Goal: Task Accomplishment & Management: Manage account settings

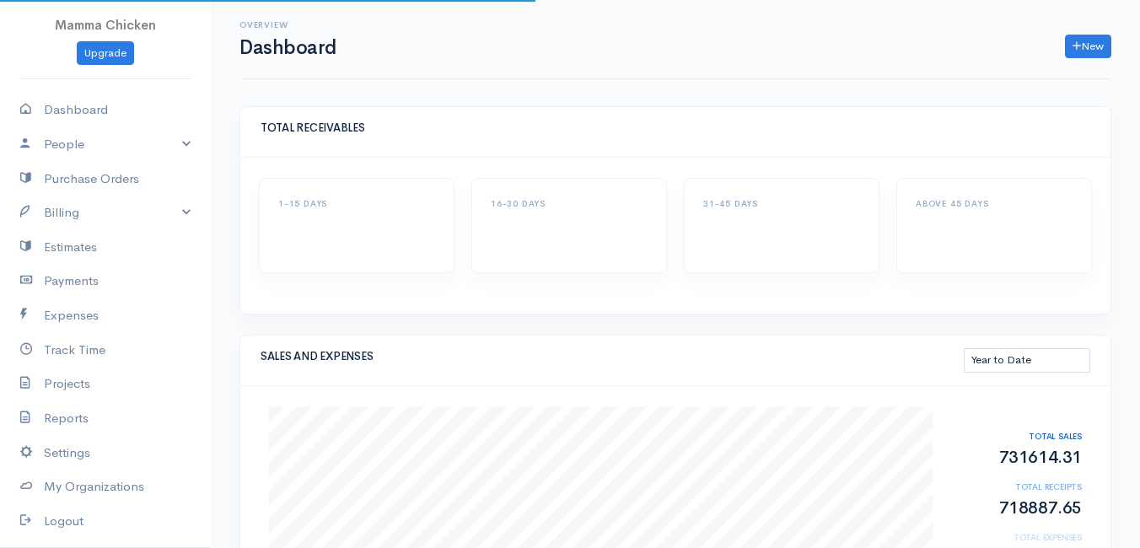
select select "thistoyear"
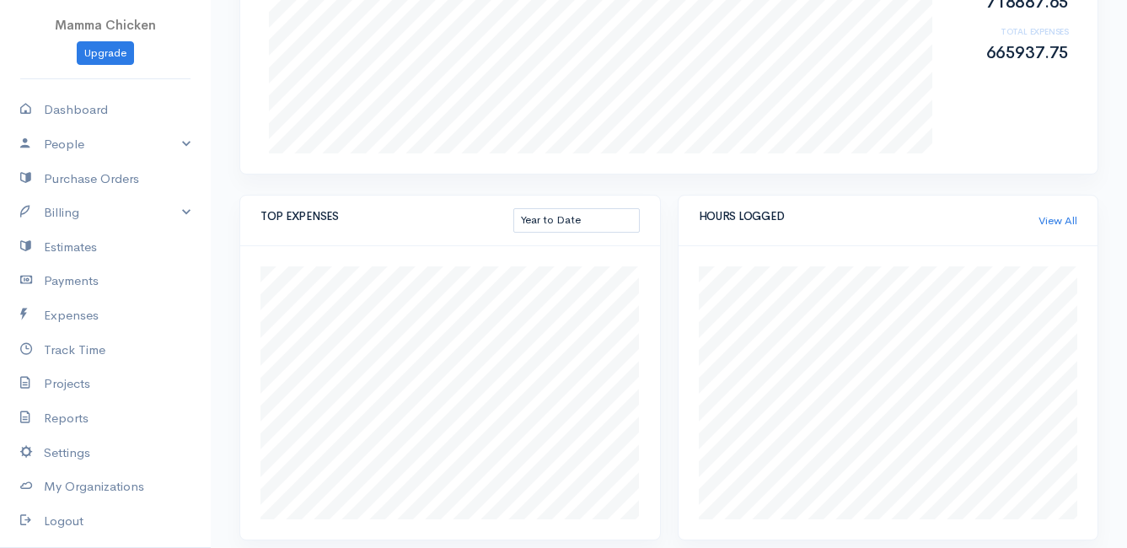
scroll to position [842, 0]
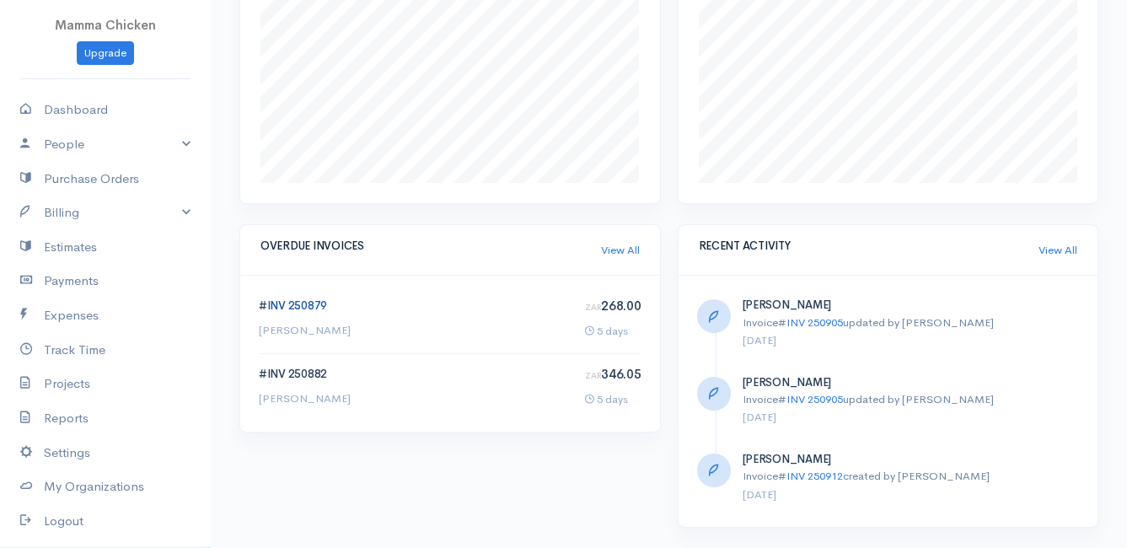
click at [294, 301] on link "INV 250879" at bounding box center [297, 306] width 60 height 14
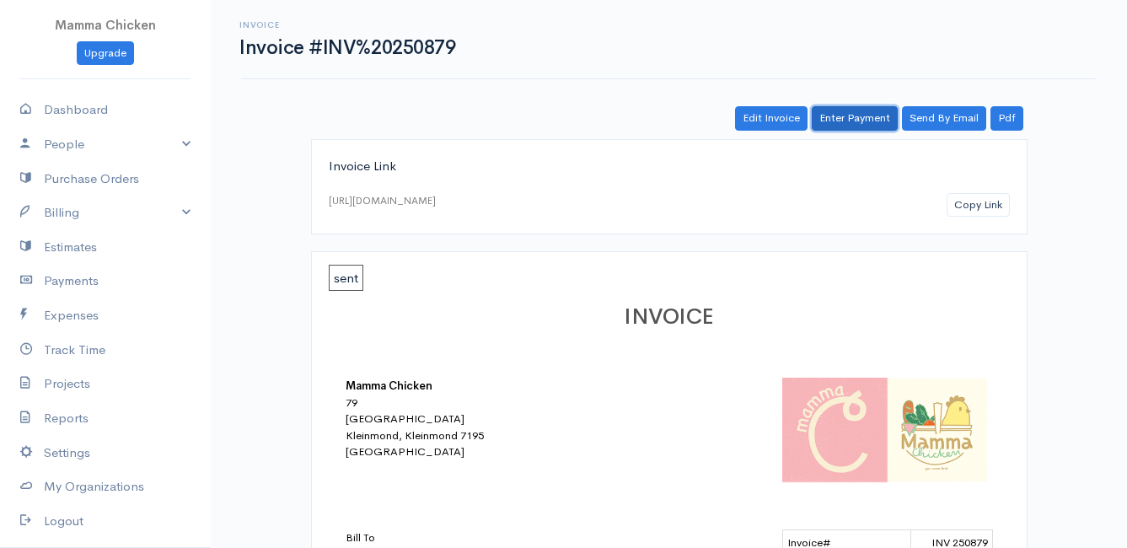
click at [858, 116] on link "Enter Payment" at bounding box center [855, 118] width 86 height 24
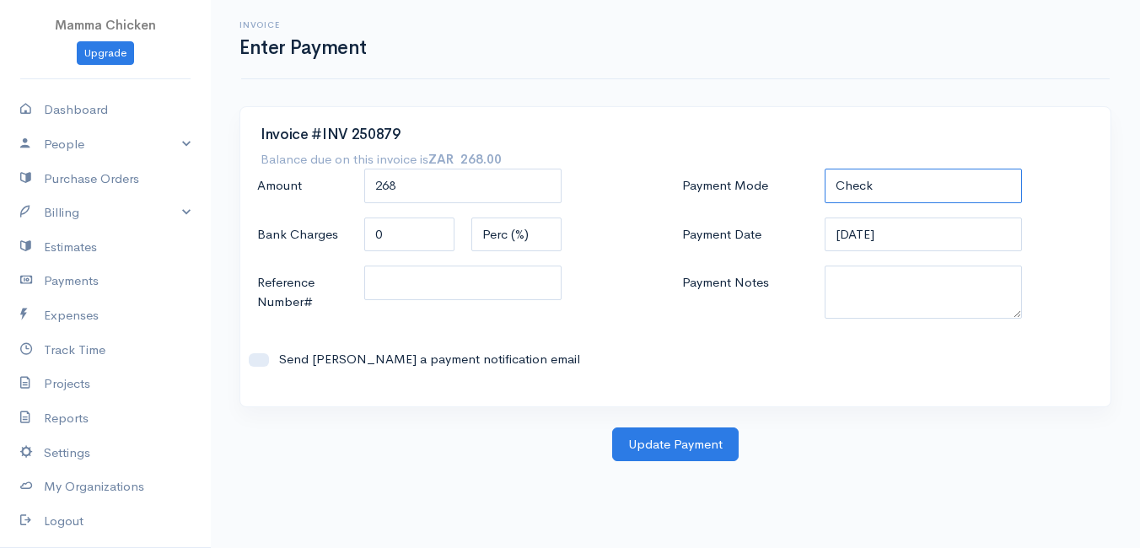
click at [896, 180] on select "Check Bank Transfer Credit Cash Debit ACH VISA MASTERCARD AMEX DISCOVER DINERS …" at bounding box center [923, 186] width 197 height 35
select select "Bank Transfer"
click at [825, 169] on select "Check Bank Transfer Credit Cash Debit ACH VISA MASTERCARD AMEX DISCOVER DINERS …" at bounding box center [923, 186] width 197 height 35
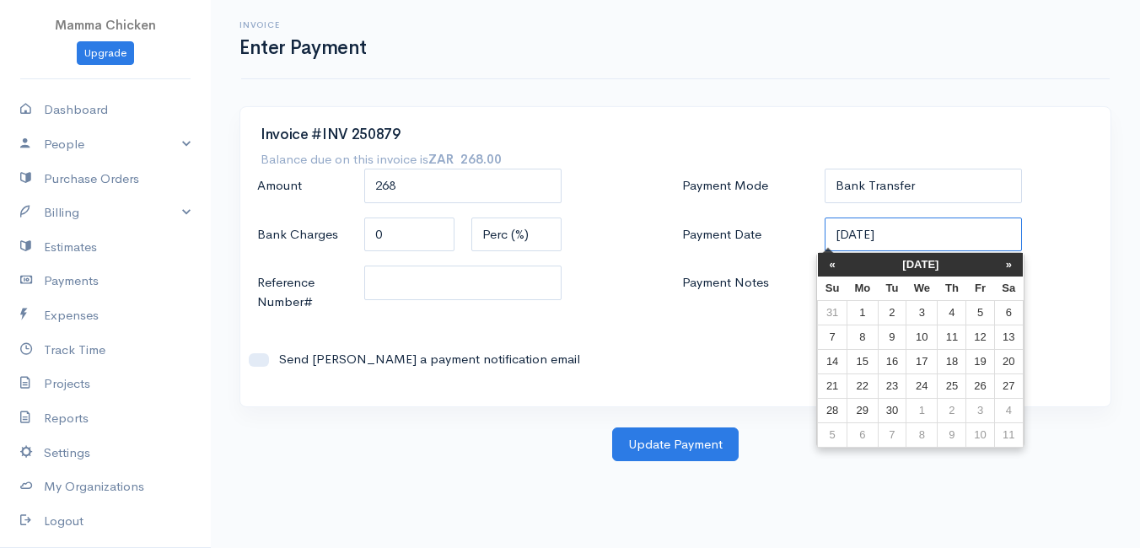
click at [948, 235] on input "[DATE]" at bounding box center [923, 235] width 197 height 35
click at [864, 333] on td "8" at bounding box center [862, 337] width 31 height 24
type input "[DATE]"
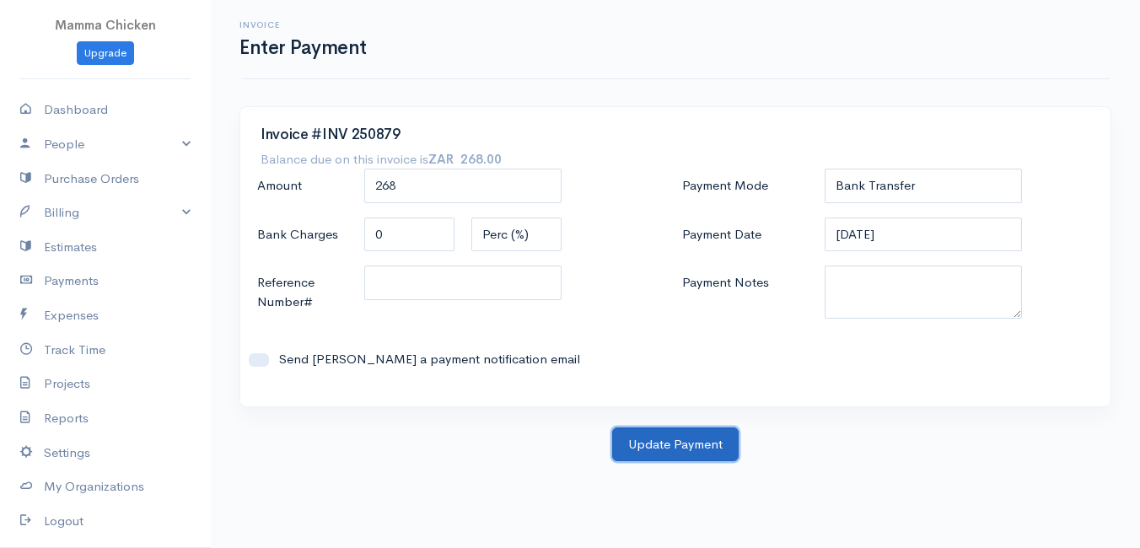
click at [671, 449] on button "Update Payment" at bounding box center [675, 445] width 126 height 35
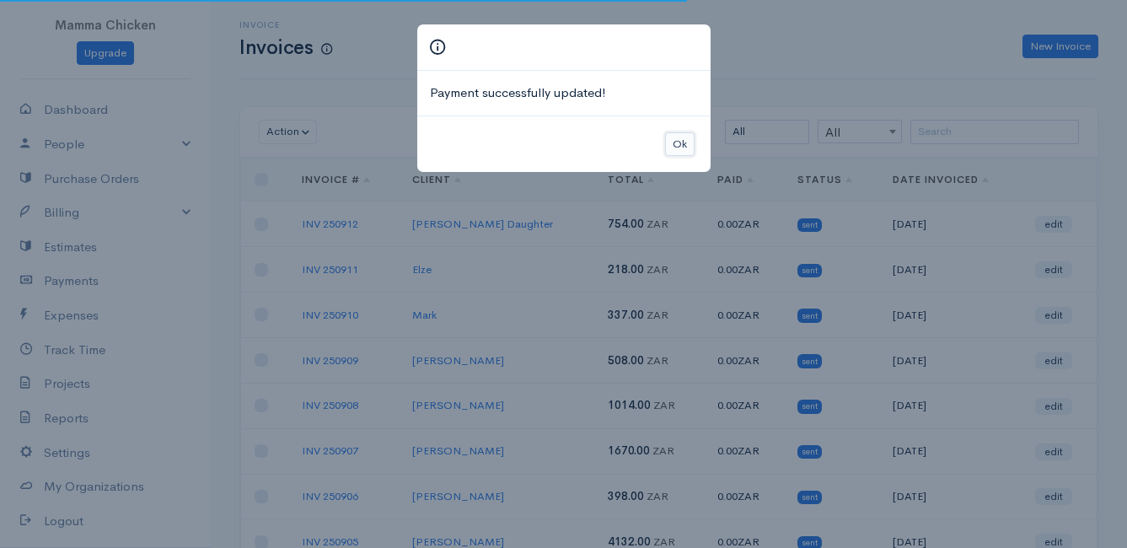
click at [675, 147] on button "Ok" at bounding box center [680, 144] width 30 height 24
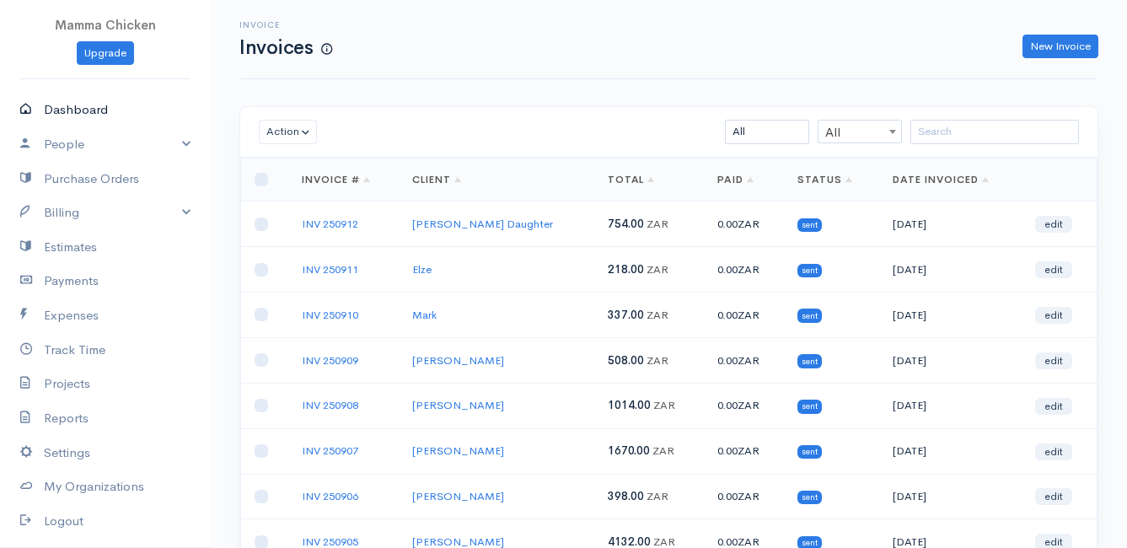
click at [55, 104] on link "Dashboard" at bounding box center [105, 110] width 211 height 35
select select "thistoyear"
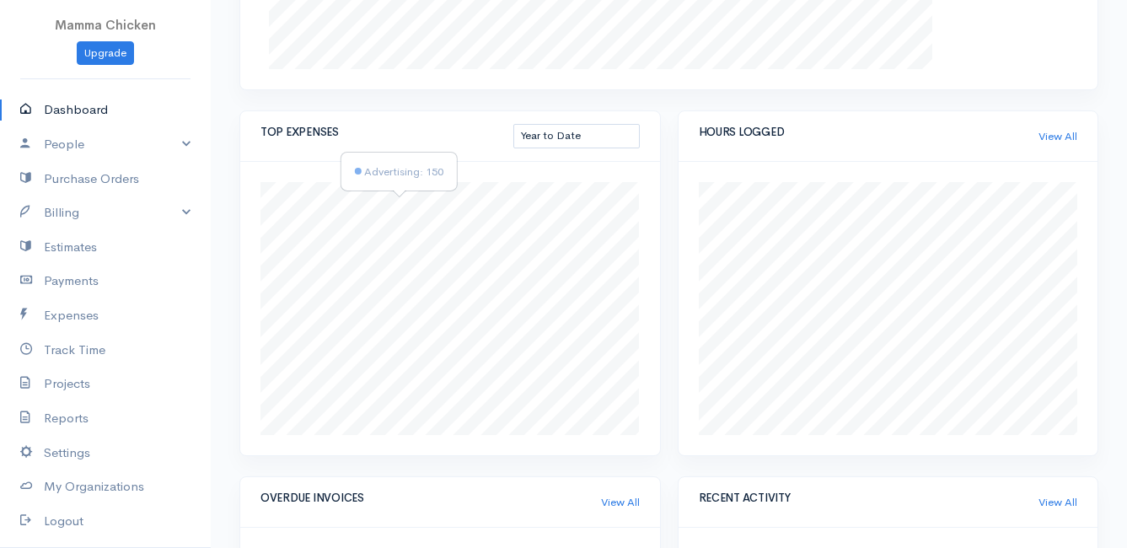
scroll to position [843, 0]
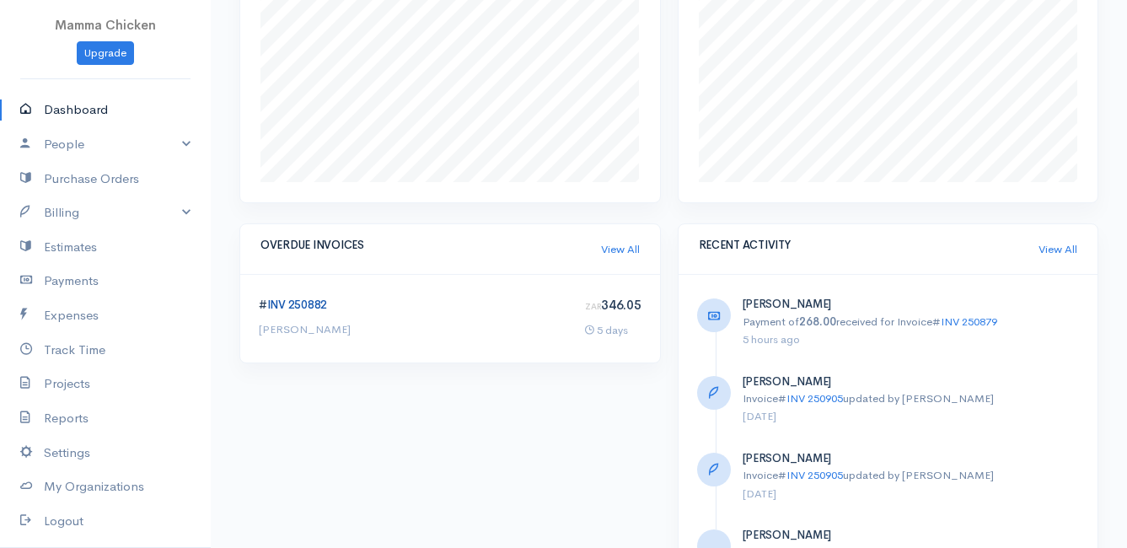
click at [281, 302] on link "INV 250882" at bounding box center [297, 305] width 60 height 14
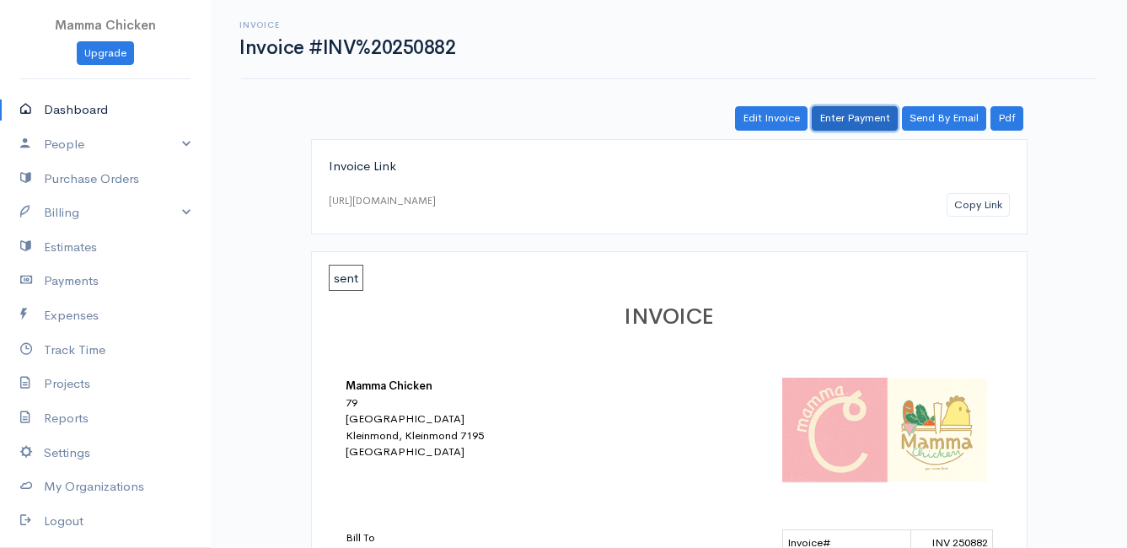
click at [858, 117] on link "Enter Payment" at bounding box center [855, 118] width 86 height 24
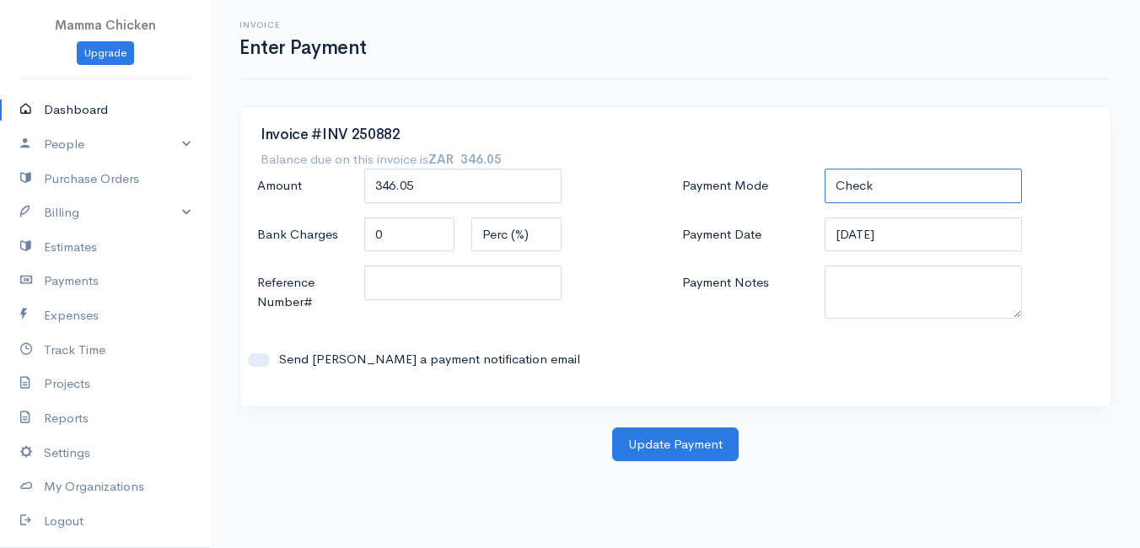
click at [889, 175] on select "Check Bank Transfer Credit Cash Debit ACH VISA MASTERCARD AMEX DISCOVER DINERS …" at bounding box center [923, 186] width 197 height 35
select select "Bank Transfer"
click at [825, 169] on select "Check Bank Transfer Credit Cash Debit ACH VISA MASTERCARD AMEX DISCOVER DINERS …" at bounding box center [923, 186] width 197 height 35
click at [921, 241] on input "[DATE]" at bounding box center [923, 235] width 197 height 35
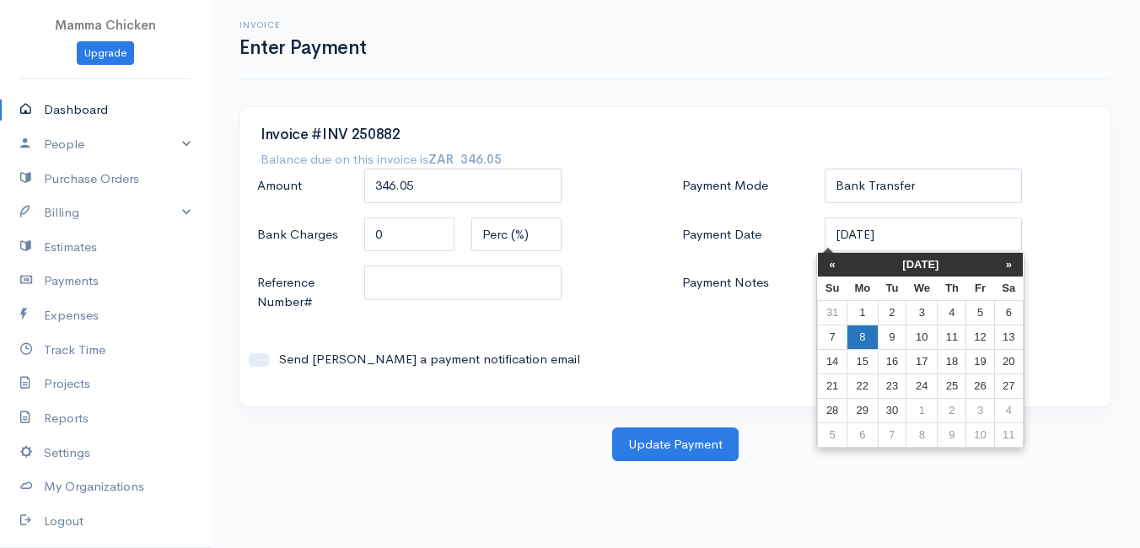
click at [873, 341] on td "8" at bounding box center [862, 337] width 31 height 24
type input "[DATE]"
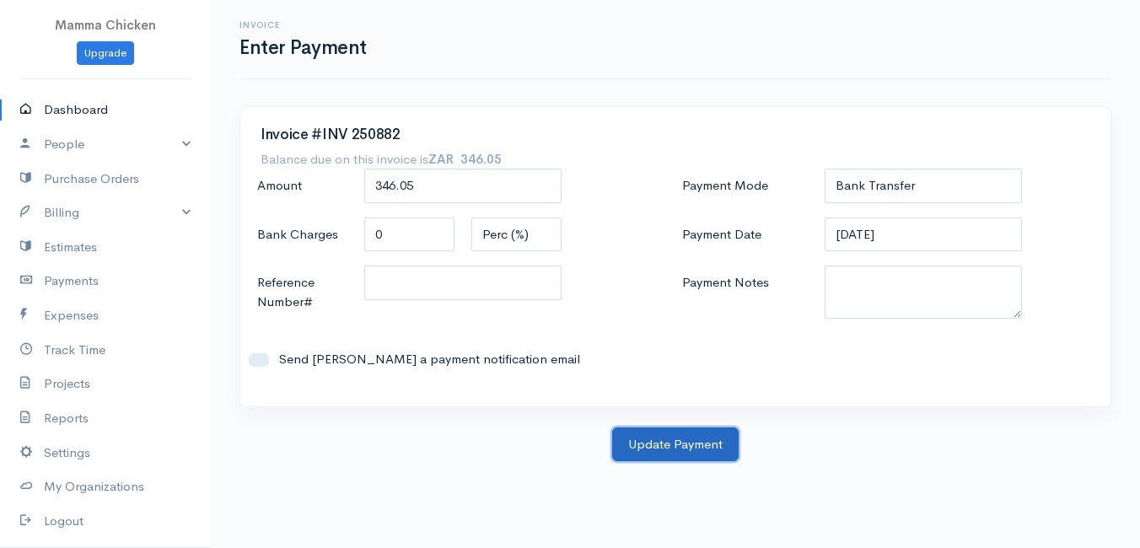
click at [667, 439] on button "Update Payment" at bounding box center [675, 445] width 126 height 35
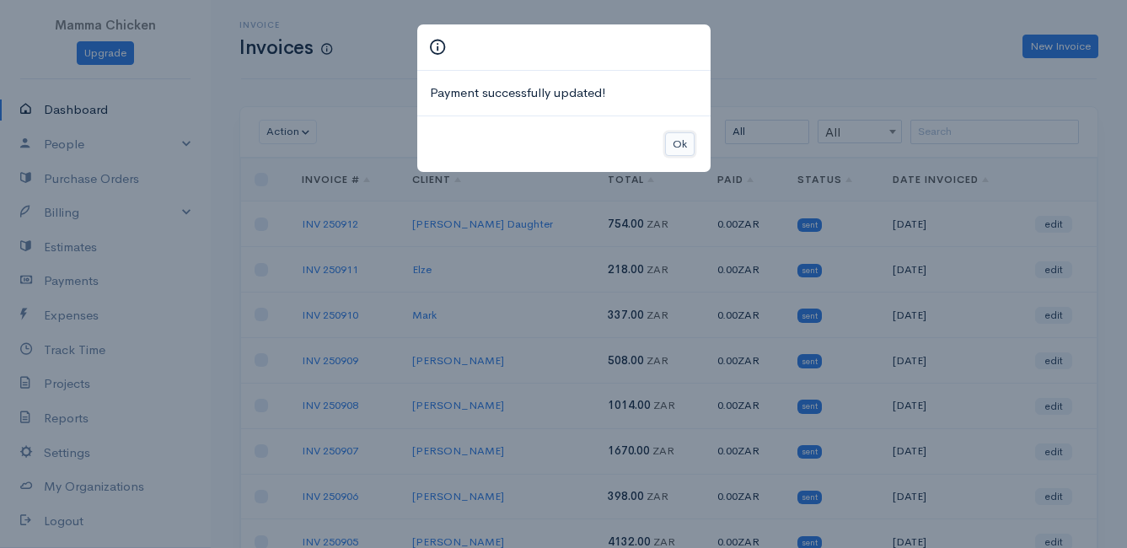
click at [677, 148] on button "Ok" at bounding box center [680, 144] width 30 height 24
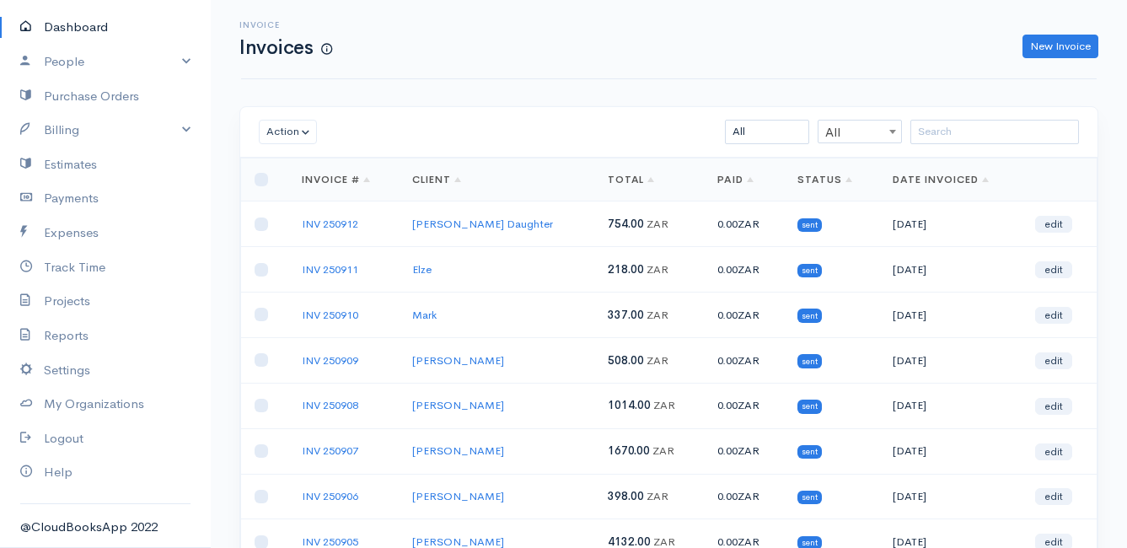
scroll to position [169, 0]
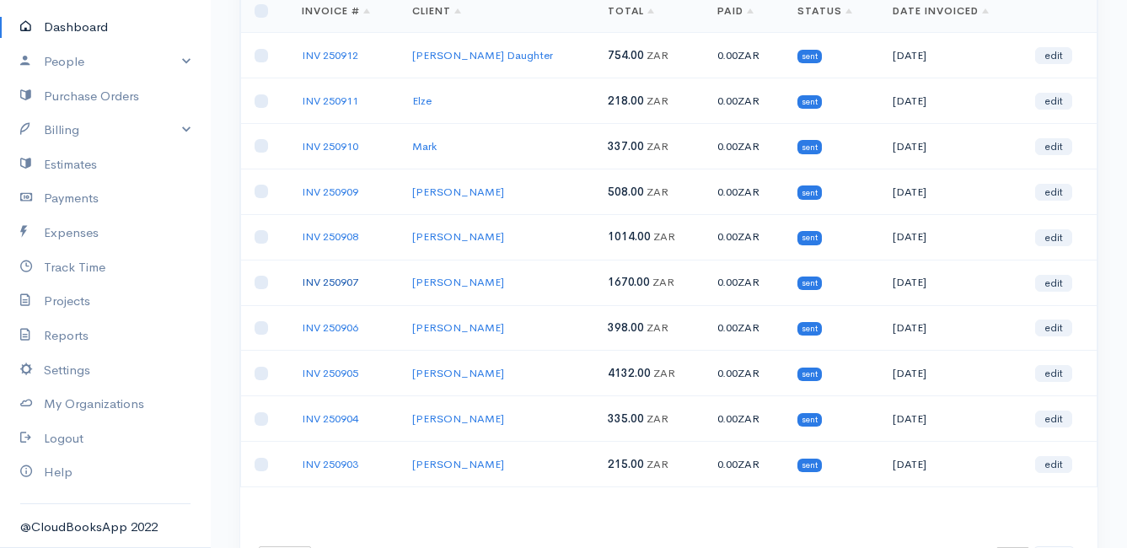
click at [327, 279] on link "INV 250907" at bounding box center [330, 282] width 57 height 14
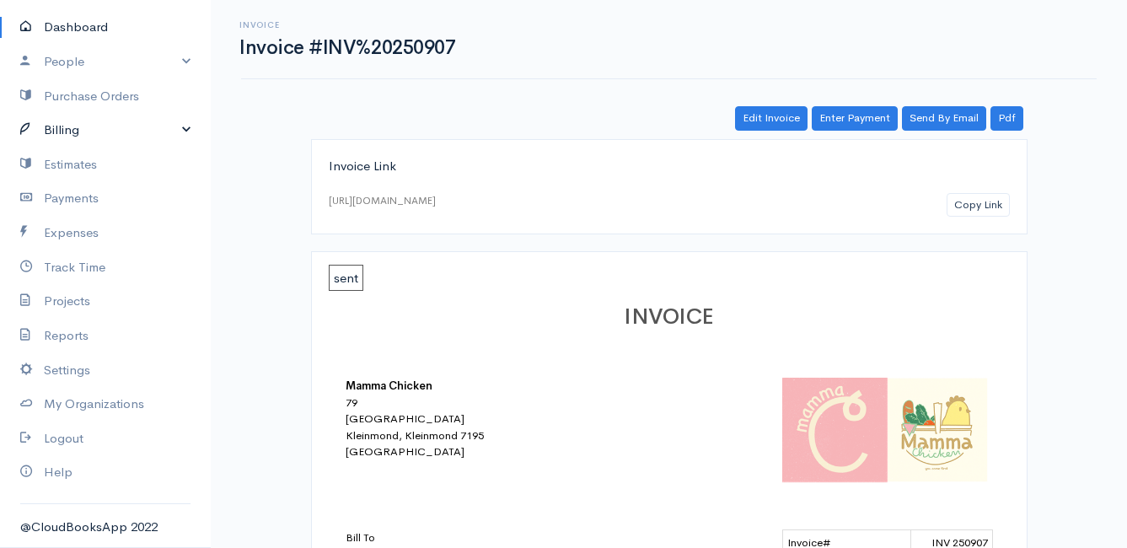
click at [69, 130] on link "Billing" at bounding box center [105, 130] width 211 height 35
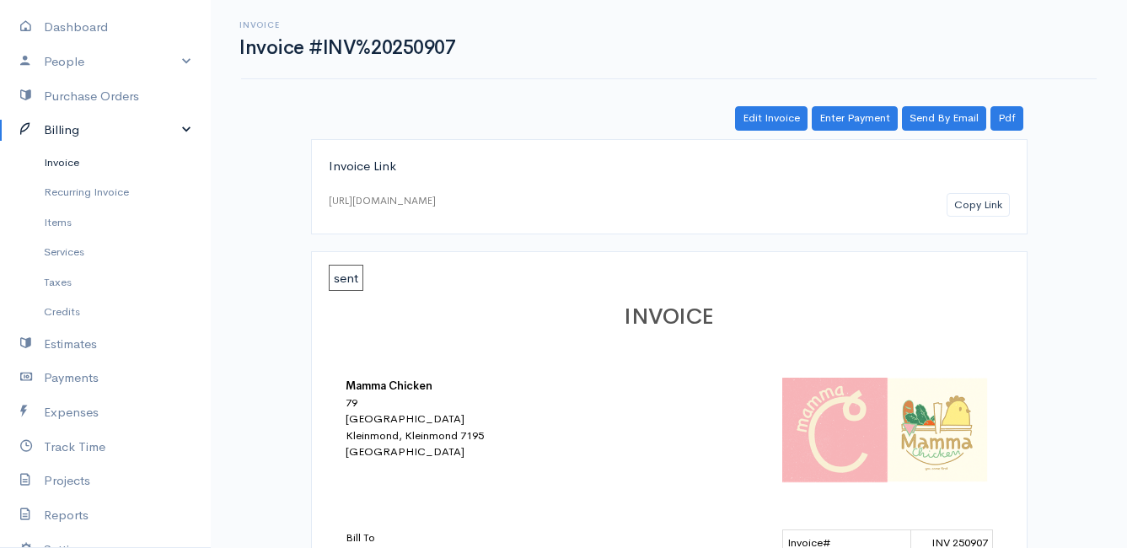
click at [62, 160] on link "Invoice" at bounding box center [105, 163] width 211 height 30
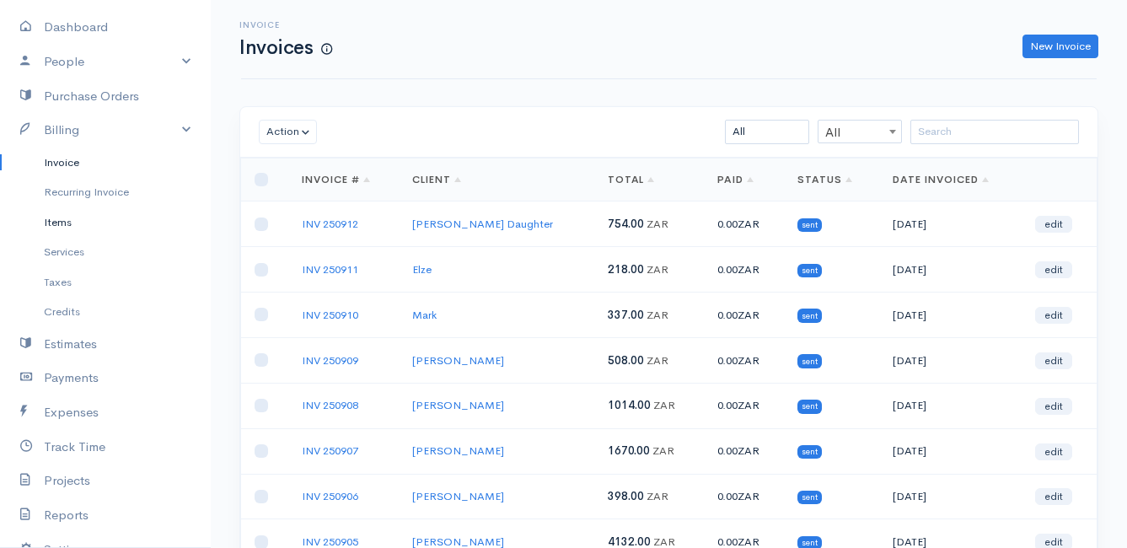
click at [60, 222] on link "Items" at bounding box center [105, 222] width 211 height 30
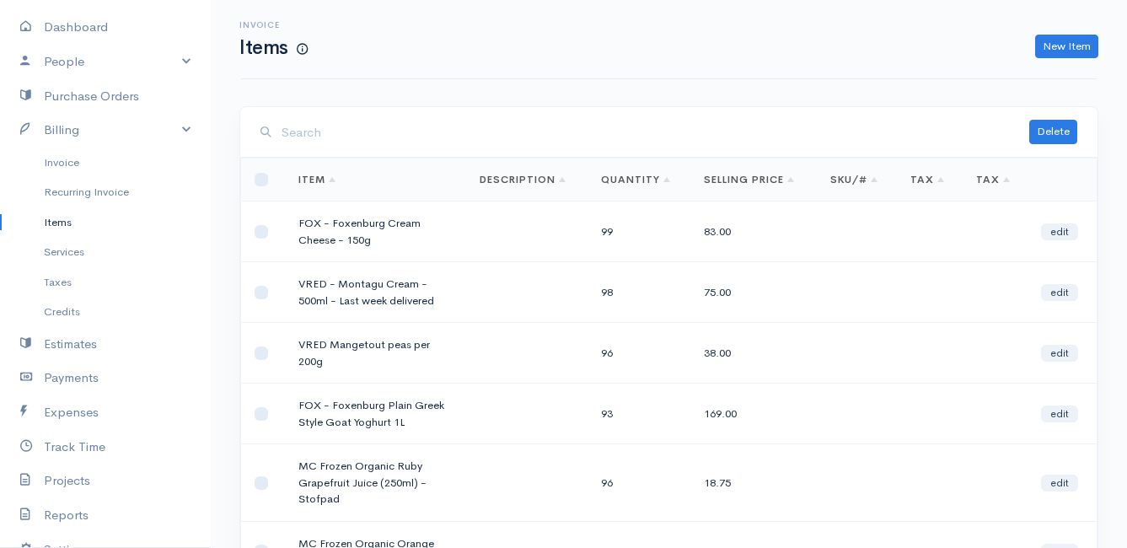
click at [317, 145] on input "search" at bounding box center [656, 133] width 748 height 35
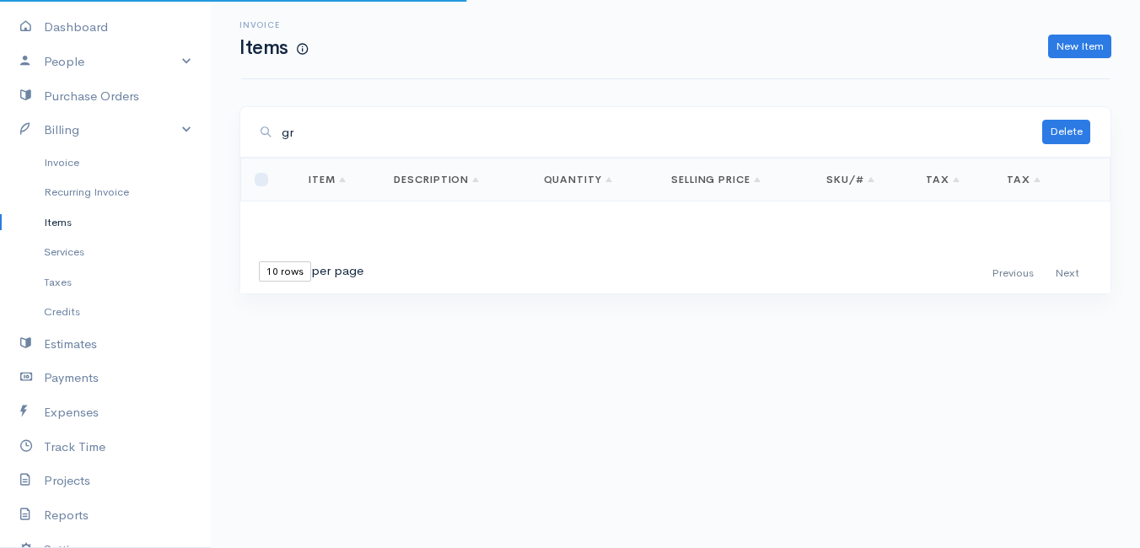
type input "g"
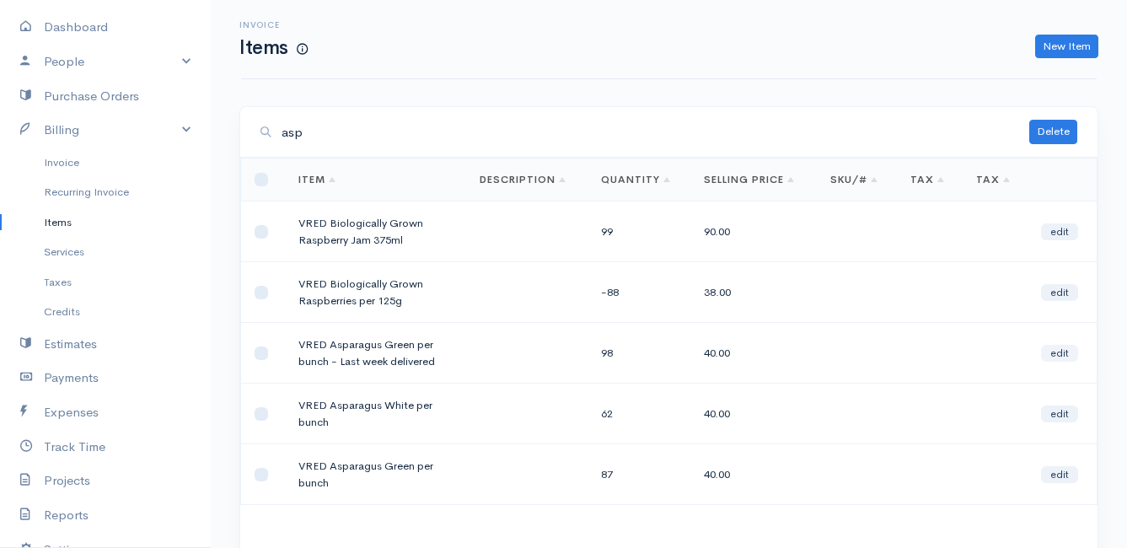
type input "asp"
click at [1055, 350] on link "edit" at bounding box center [1059, 353] width 37 height 17
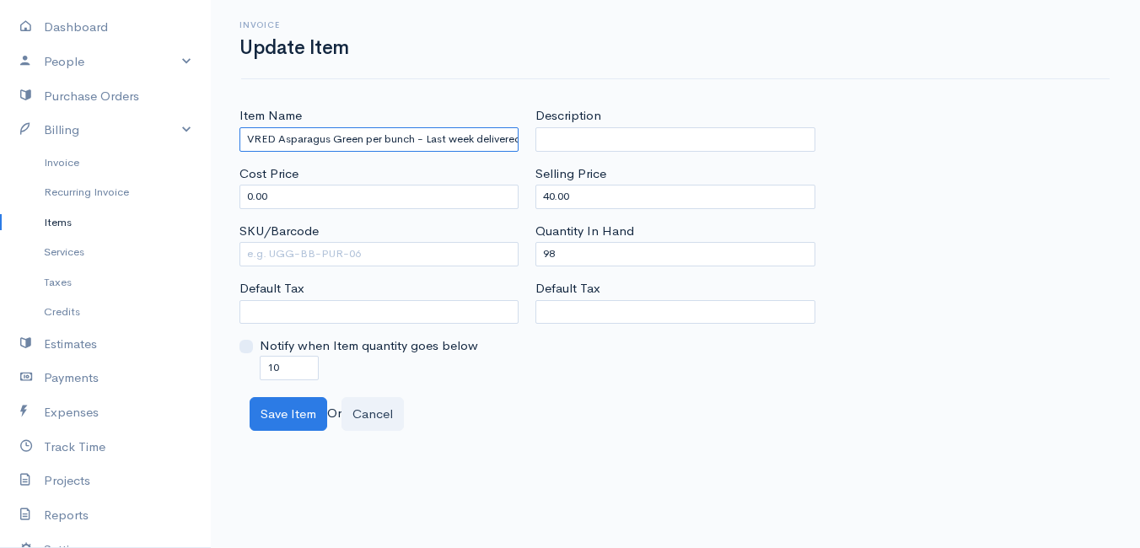
click at [416, 138] on input "VRED Asparagus Green per bunch - Last week delivered" at bounding box center [378, 139] width 279 height 24
type input "VRED Asparagus Green per 200g - Last week delivered"
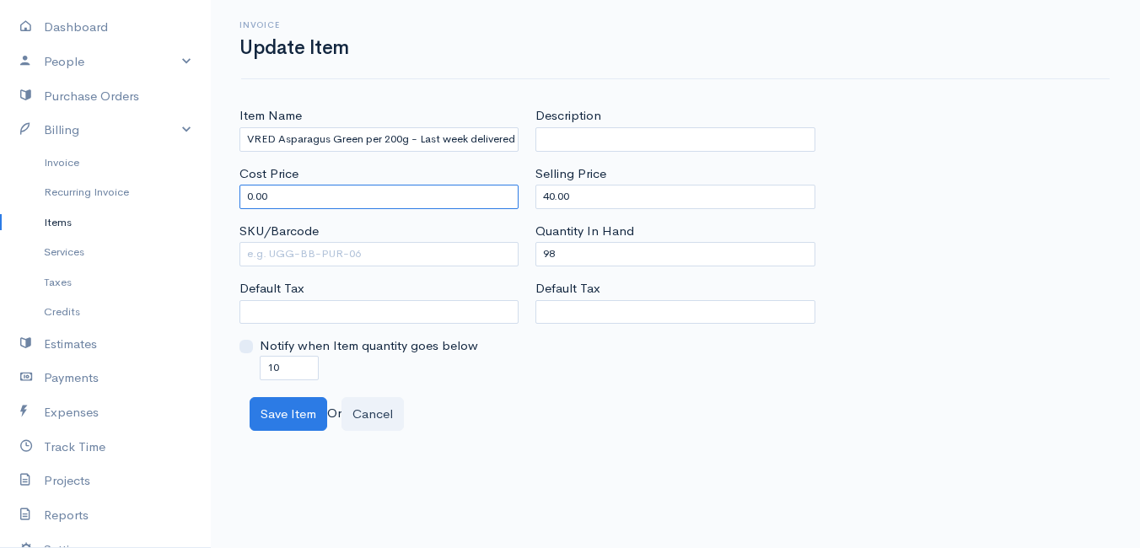
click at [318, 196] on input "0.00" at bounding box center [378, 197] width 279 height 24
type input "0"
type input "40"
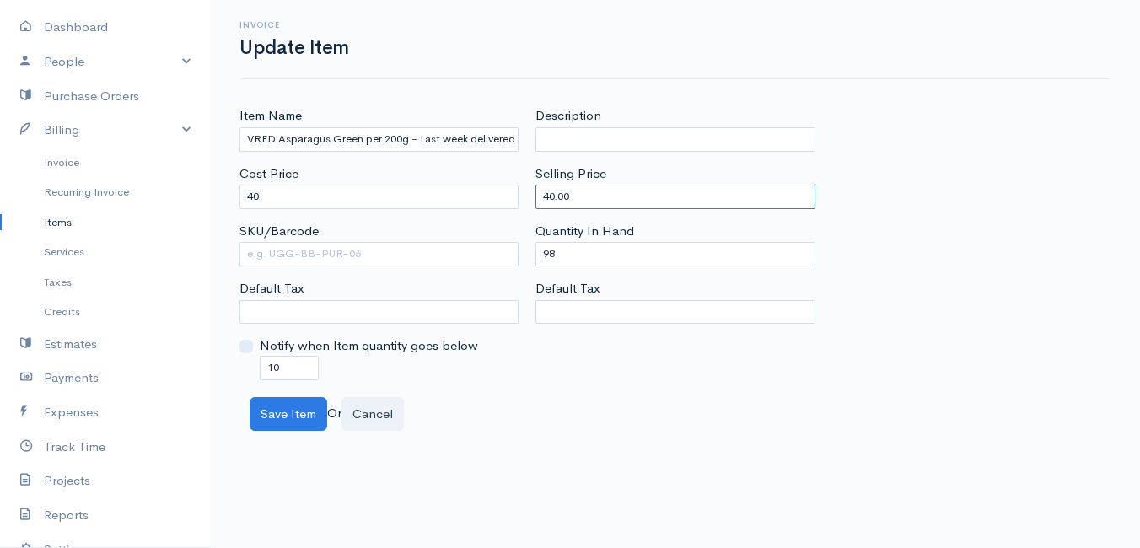
click at [627, 194] on input "40.00" at bounding box center [674, 197] width 279 height 24
type input "60.00"
click at [1072, 349] on div "Item Name VRED Asparagus Green per 200g - Last week delivered Cost Price 40 SKU…" at bounding box center [675, 242] width 889 height 273
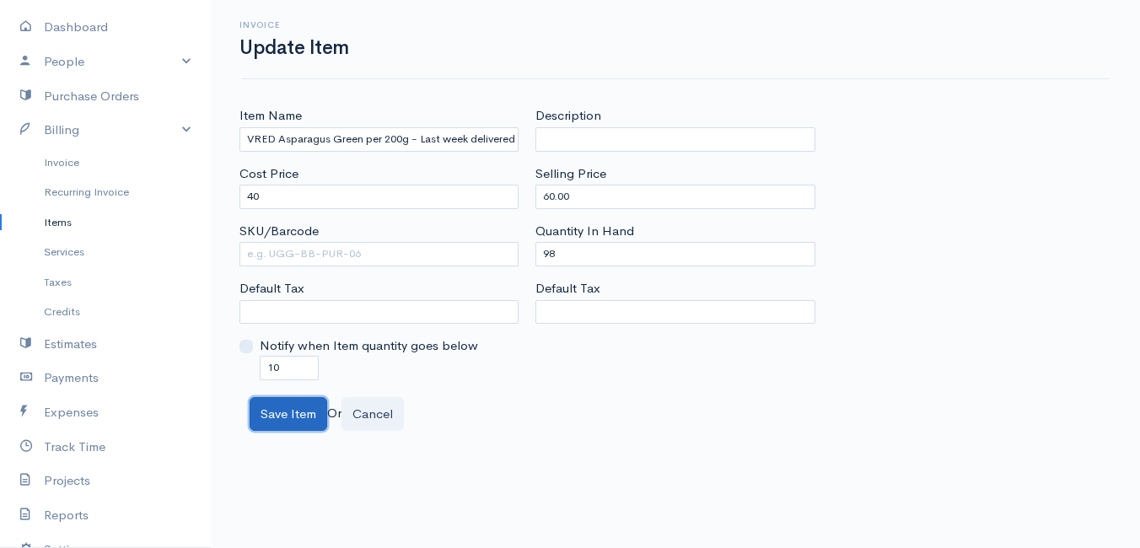
click at [277, 414] on button "Save Item" at bounding box center [289, 414] width 78 height 35
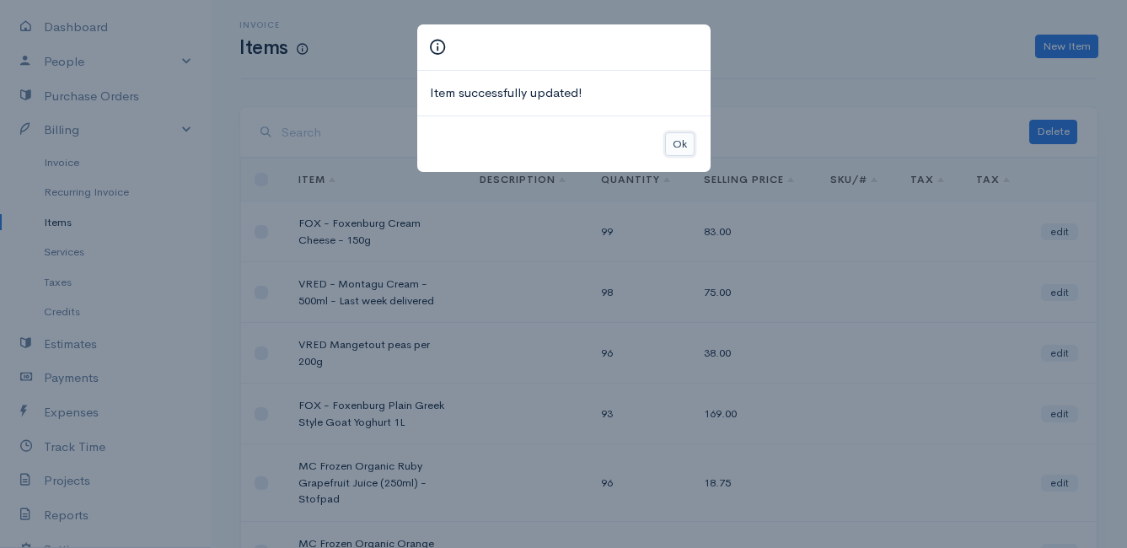
click at [681, 140] on button "Ok" at bounding box center [680, 144] width 30 height 24
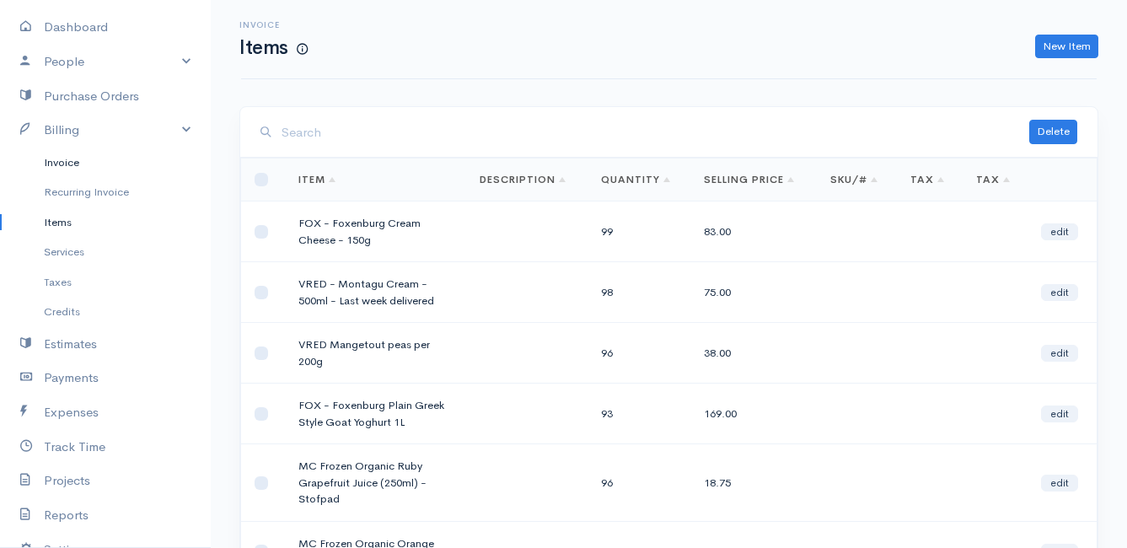
click at [68, 163] on link "Invoice" at bounding box center [105, 163] width 211 height 30
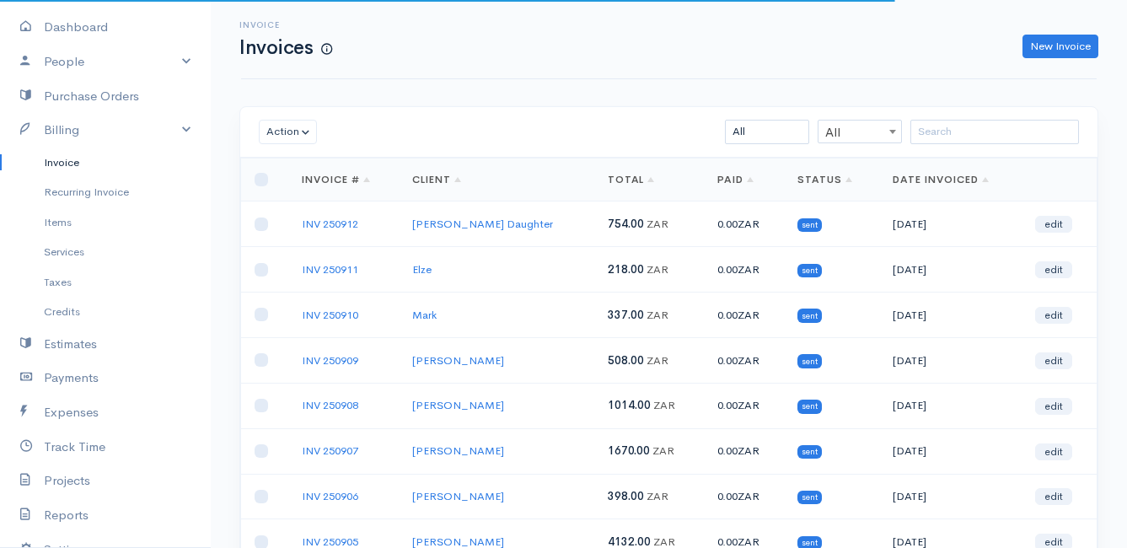
scroll to position [84, 0]
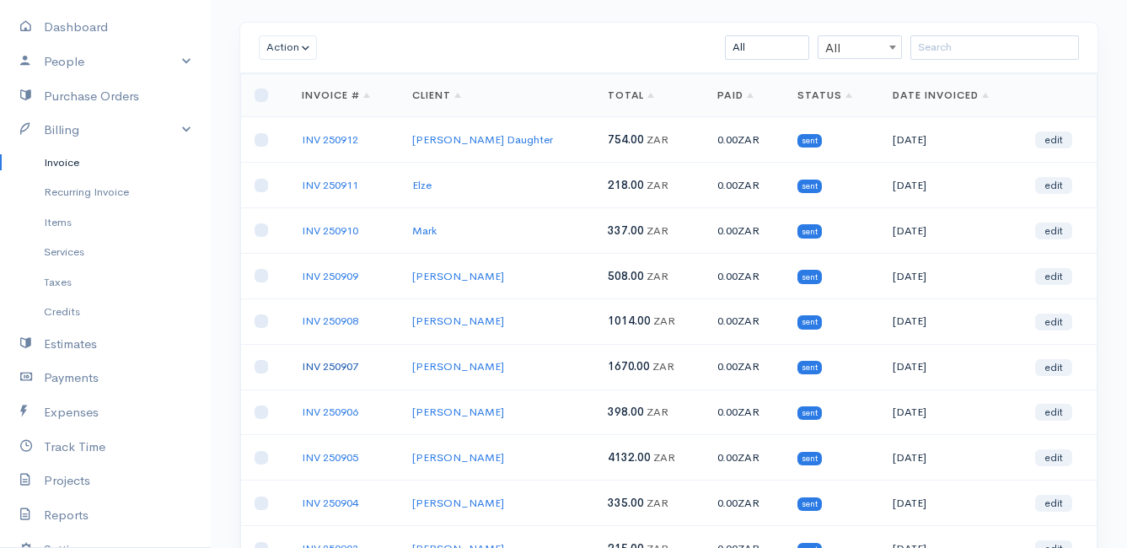
click at [324, 364] on link "INV 250907" at bounding box center [330, 366] width 57 height 14
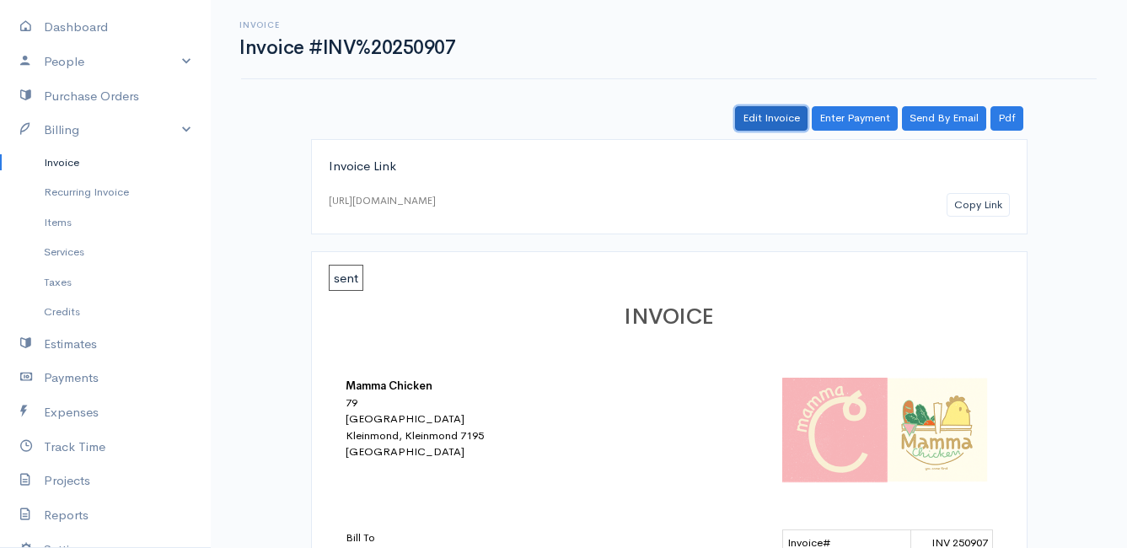
click at [775, 120] on link "Edit Invoice" at bounding box center [771, 118] width 73 height 24
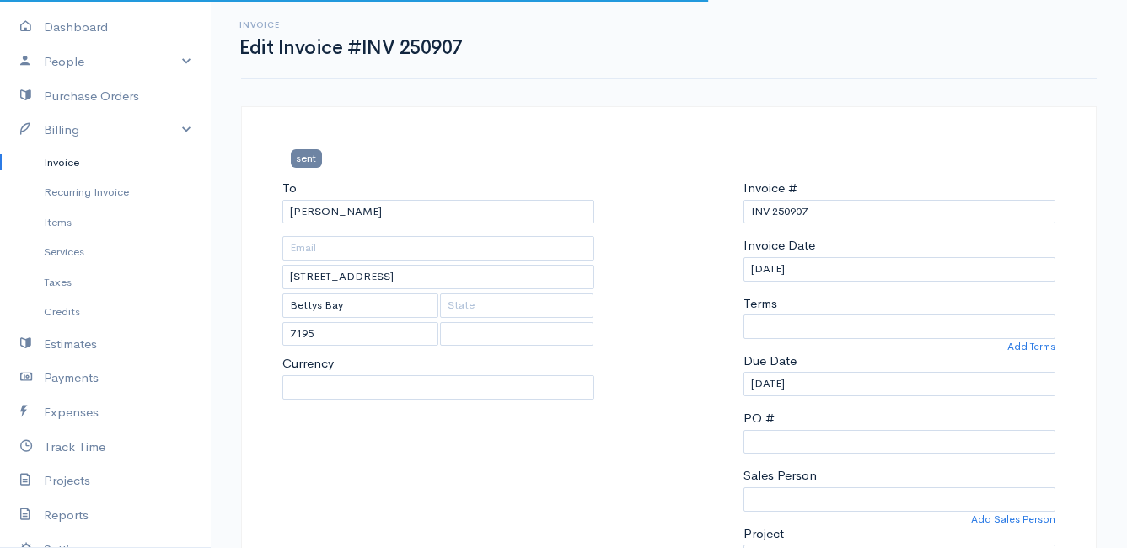
select select
select select "[GEOGRAPHIC_DATA]"
select select "ZAR"
select select "0"
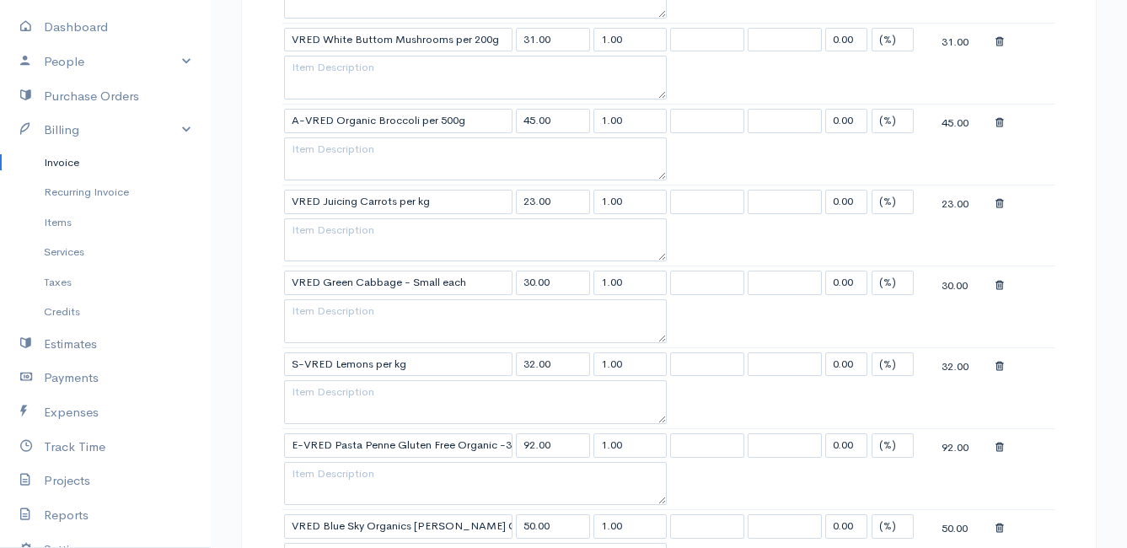
scroll to position [1602, 0]
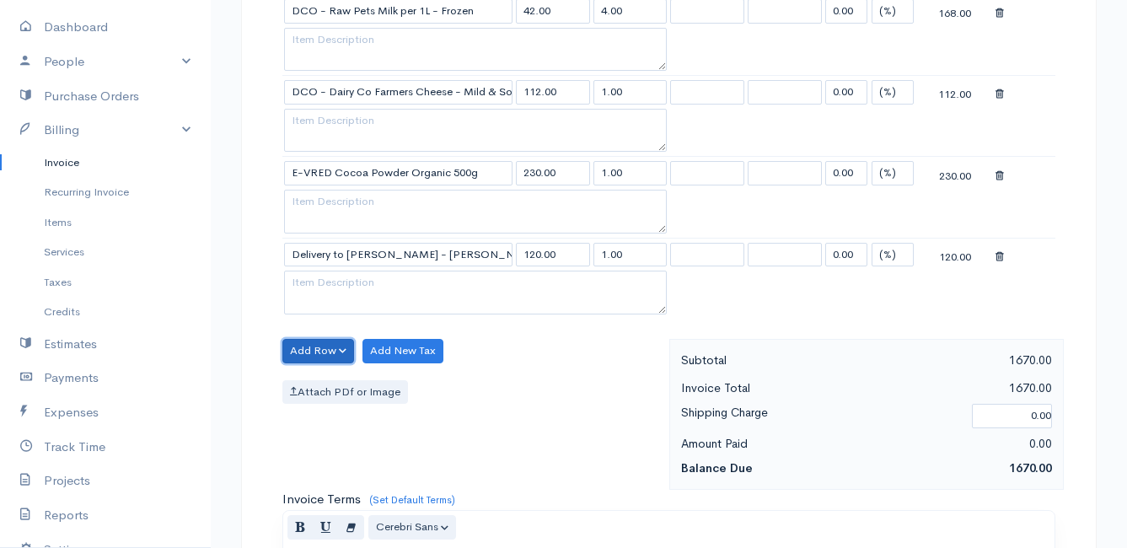
click at [318, 347] on button "Add Row" at bounding box center [319, 351] width 72 height 24
click at [315, 379] on link "Add Item Row" at bounding box center [349, 386] width 133 height 30
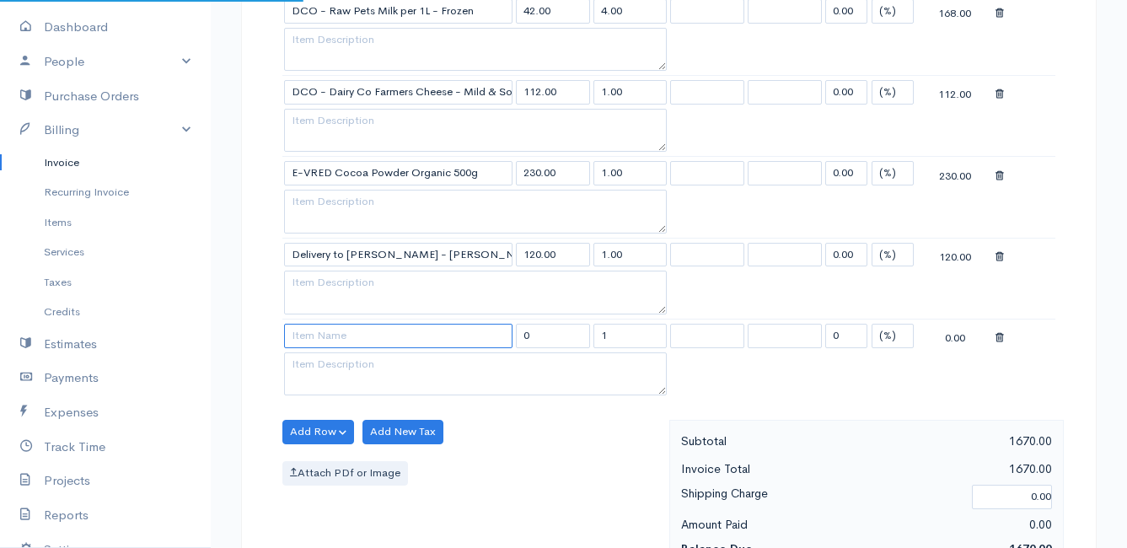
click at [327, 336] on input at bounding box center [398, 336] width 229 height 24
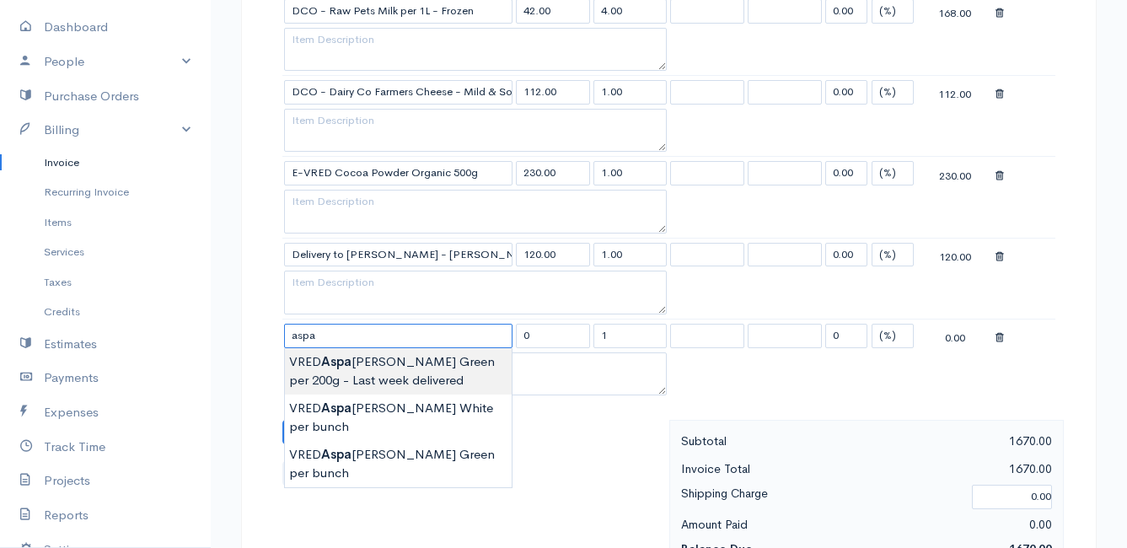
type input "VRED Asparagus Green per 200g - Last week delivered"
type input "60.00"
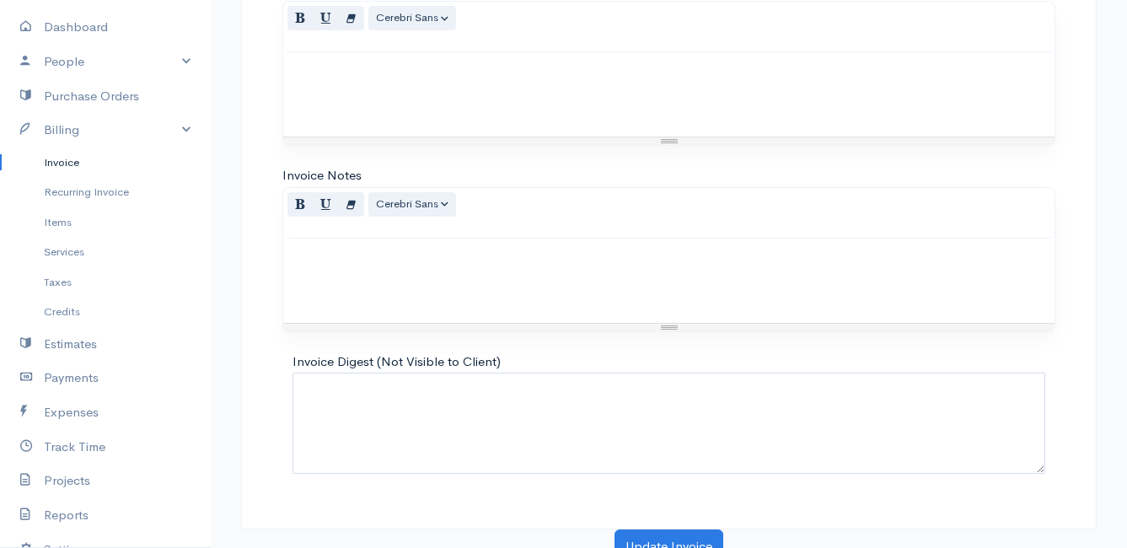
scroll to position [2209, 0]
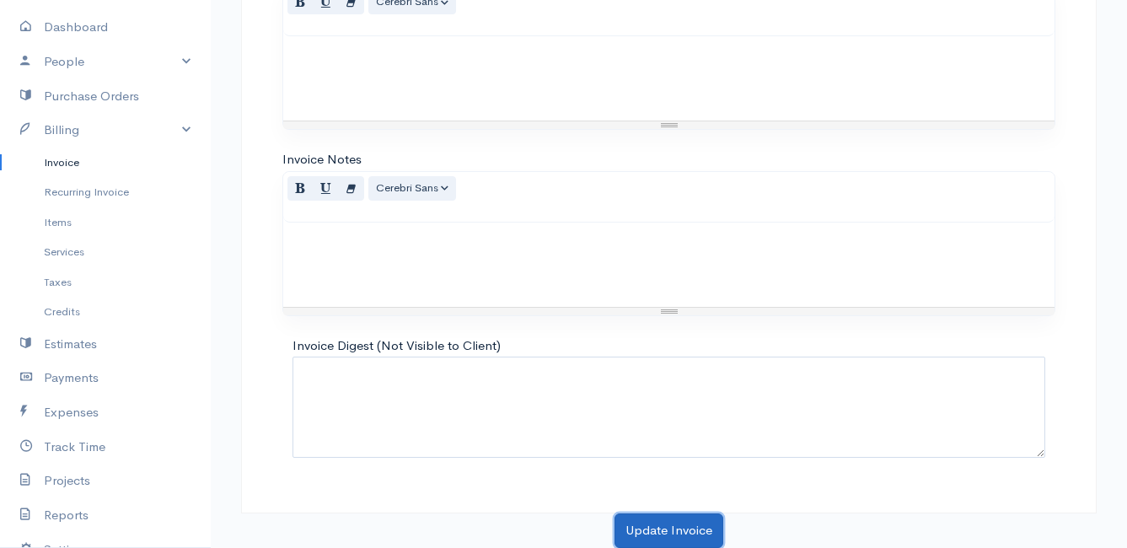
click at [663, 533] on button "Update Invoice" at bounding box center [669, 531] width 109 height 35
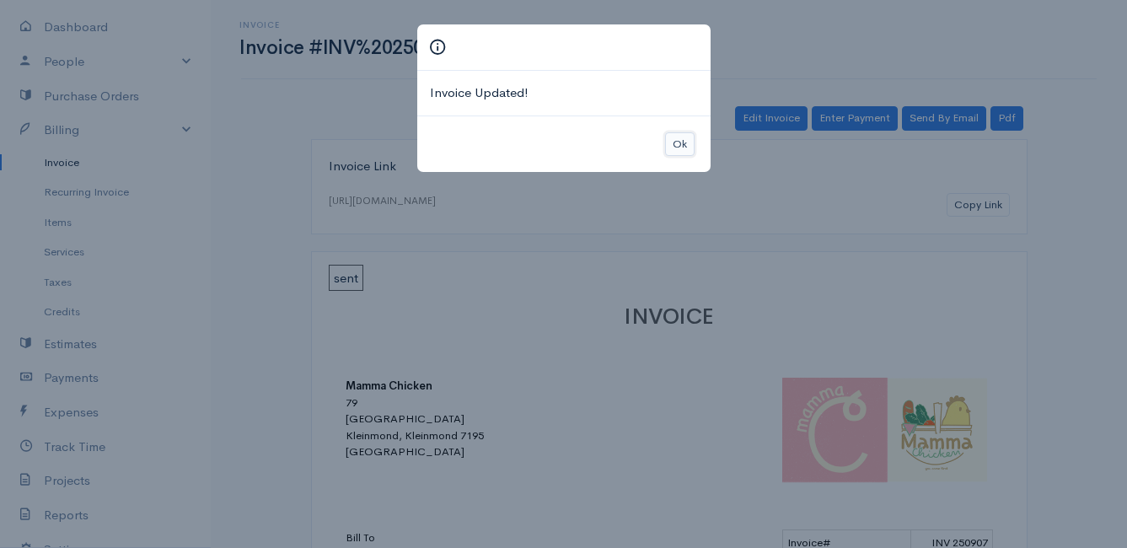
click at [671, 144] on button "Ok" at bounding box center [680, 144] width 30 height 24
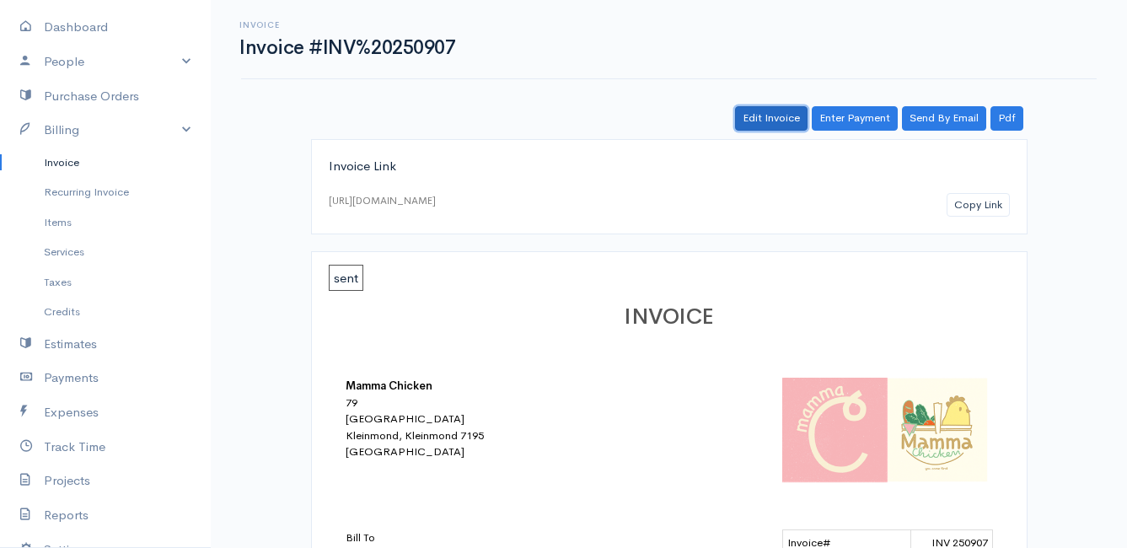
click at [783, 126] on link "Edit Invoice" at bounding box center [771, 118] width 73 height 24
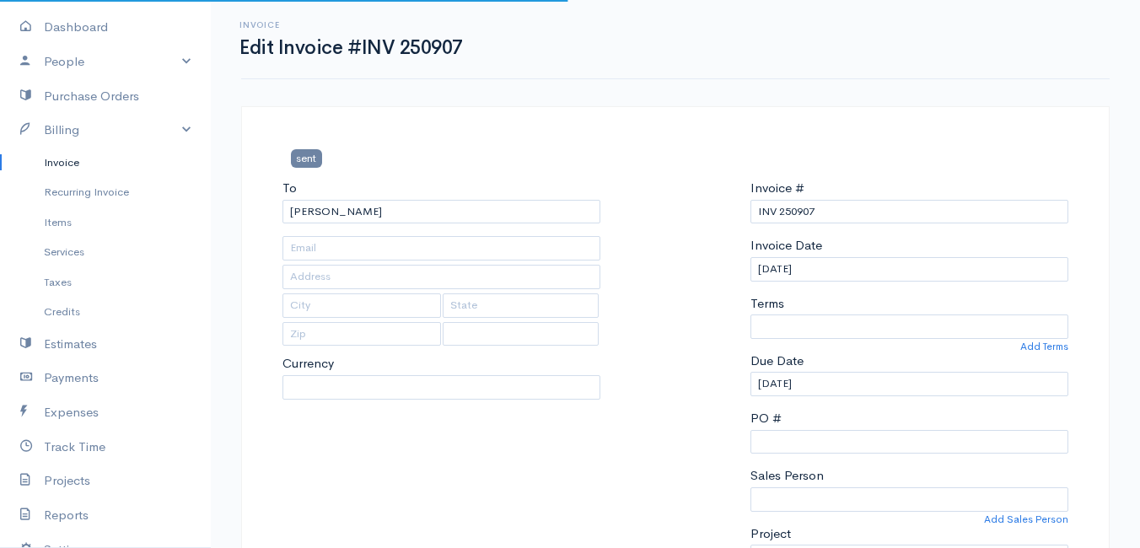
type input "[STREET_ADDRESS]"
type input "Bettys Bay"
type input "7195"
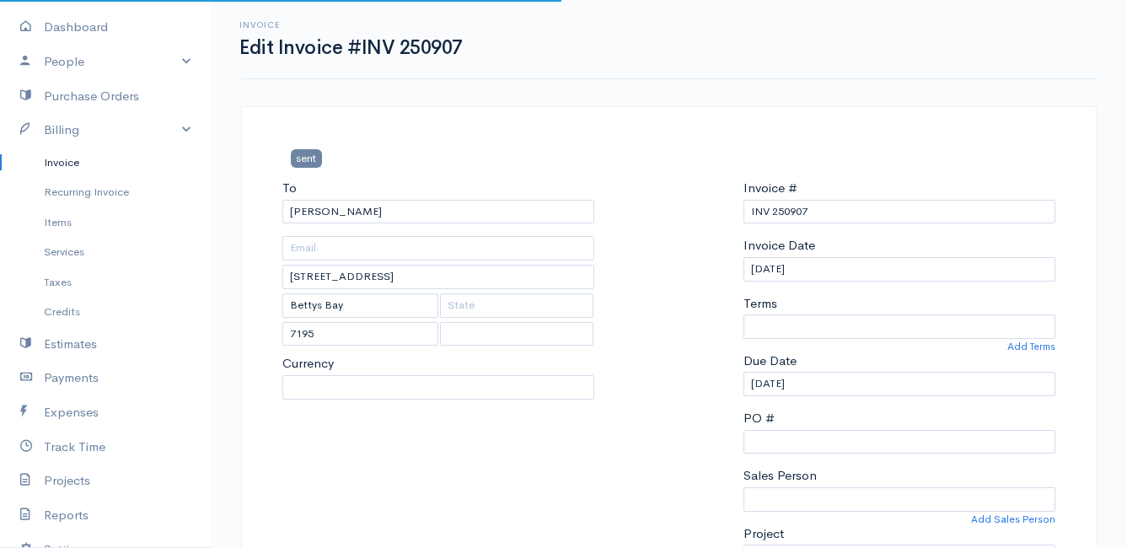
select select
select select "0"
select select "[GEOGRAPHIC_DATA]"
select select "ZAR"
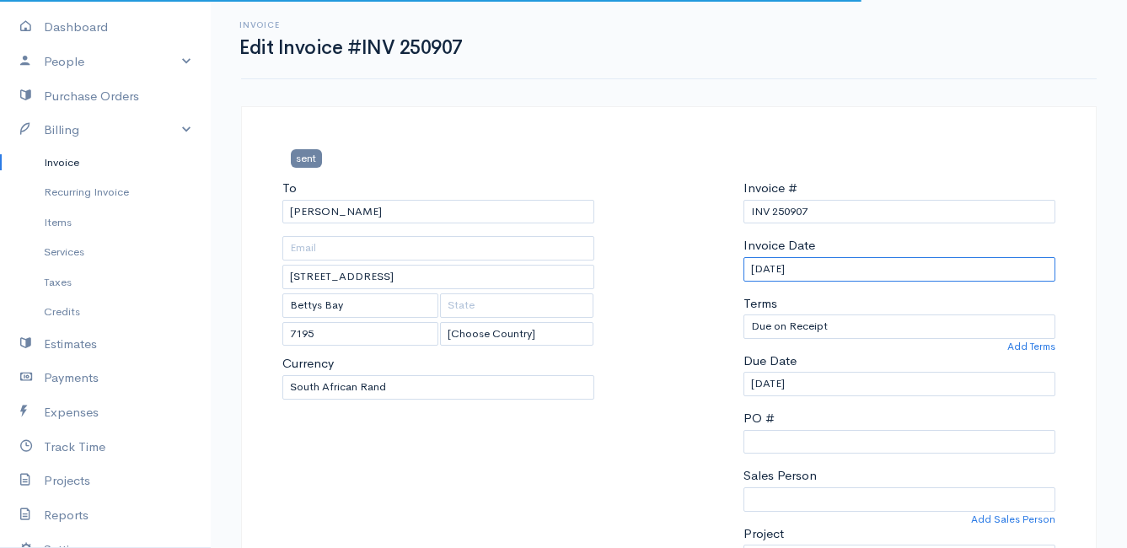
click at [830, 269] on input "[DATE]" at bounding box center [900, 269] width 312 height 24
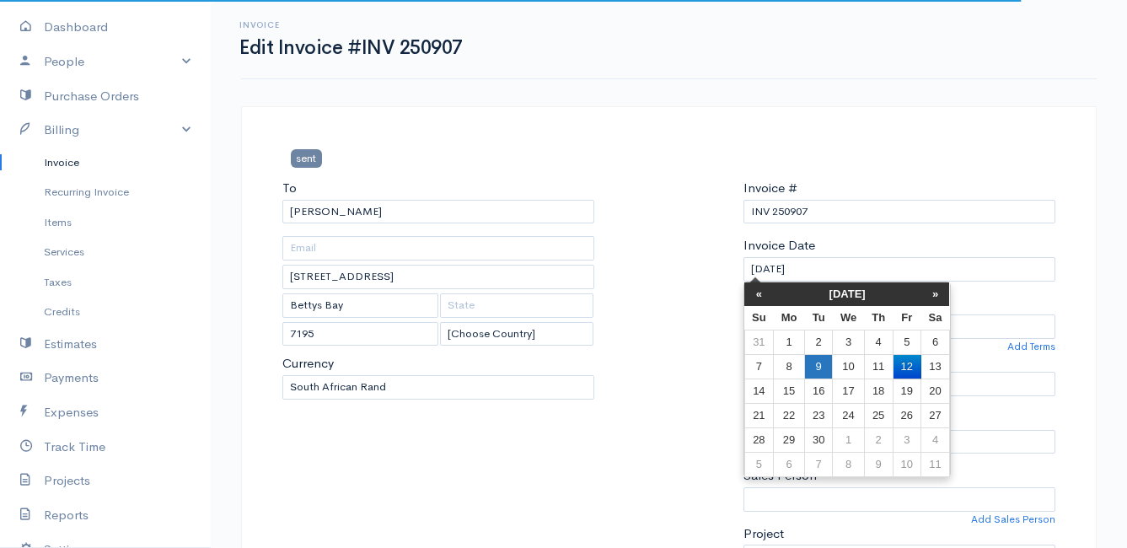
click at [824, 363] on td "9" at bounding box center [818, 366] width 28 height 24
type input "[DATE]"
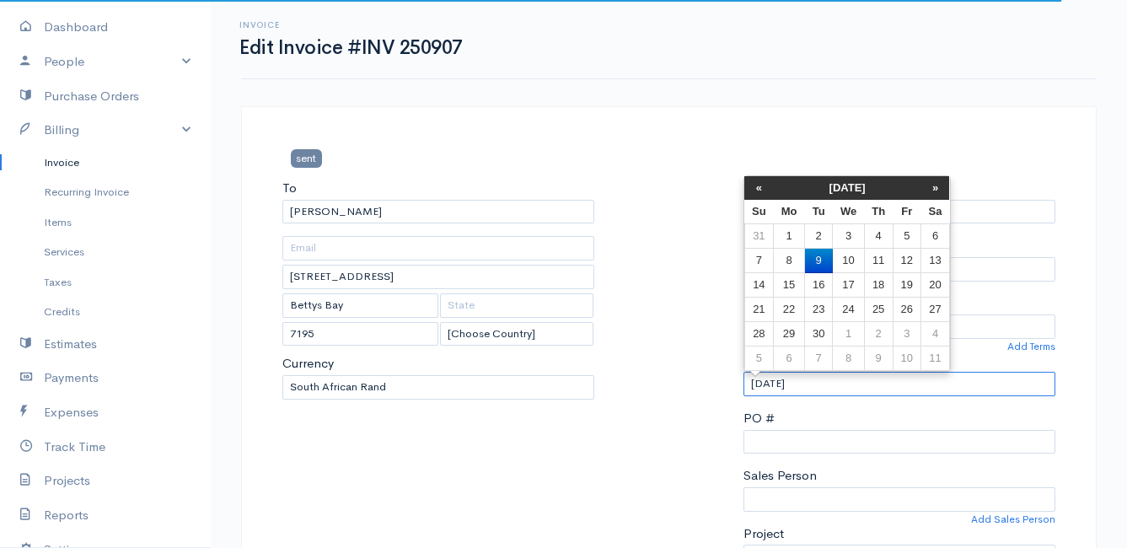
click at [831, 382] on input "[DATE]" at bounding box center [900, 384] width 312 height 24
click at [798, 284] on td "15" at bounding box center [789, 285] width 31 height 24
type input "[DATE]"
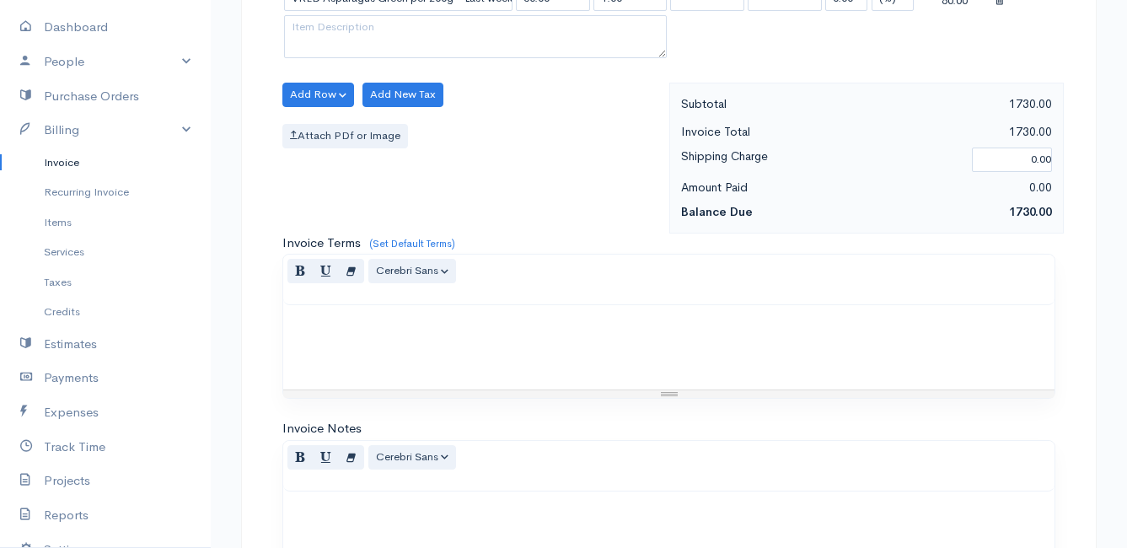
scroll to position [2209, 0]
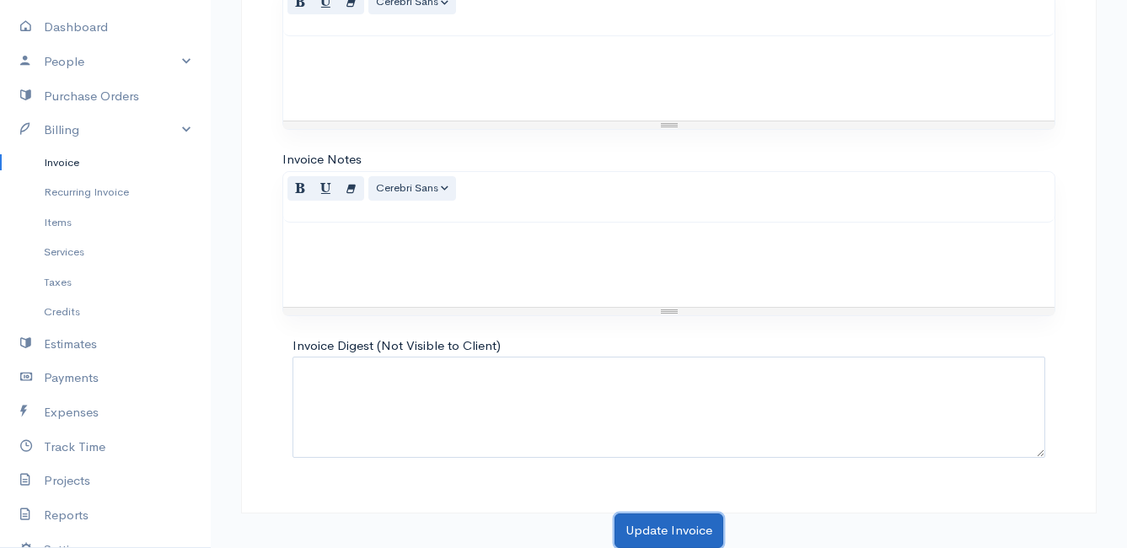
click at [675, 528] on button "Update Invoice" at bounding box center [669, 531] width 109 height 35
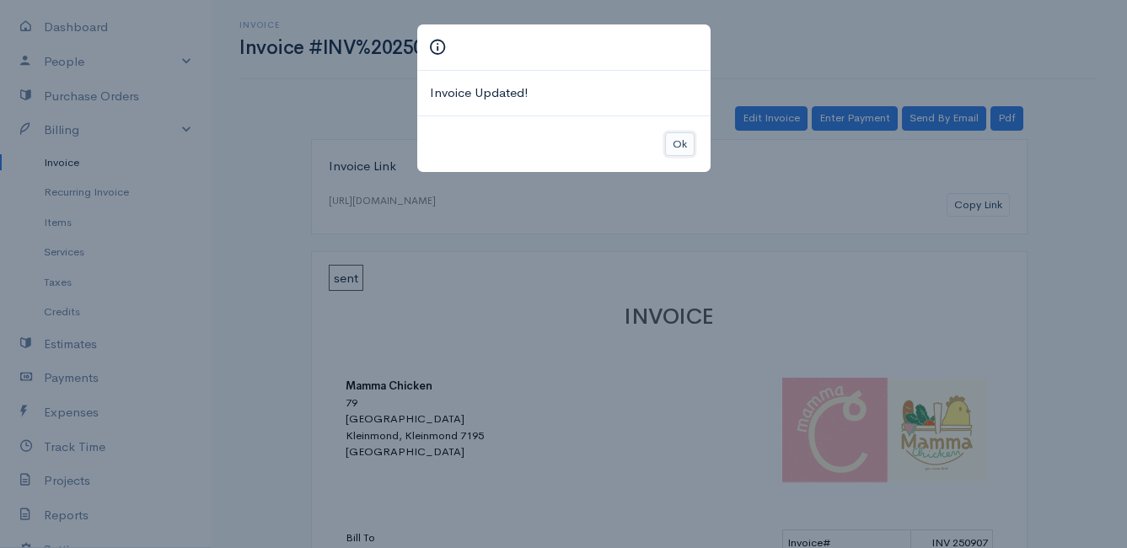
click at [681, 142] on button "Ok" at bounding box center [680, 144] width 30 height 24
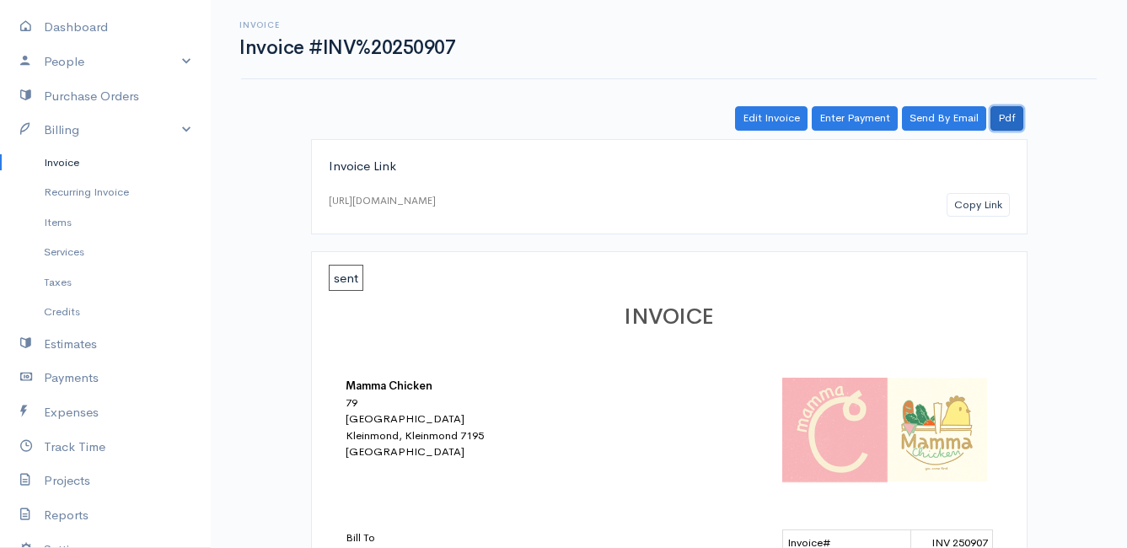
click at [1005, 117] on link "Pdf" at bounding box center [1007, 118] width 33 height 24
